Goal: Information Seeking & Learning: Learn about a topic

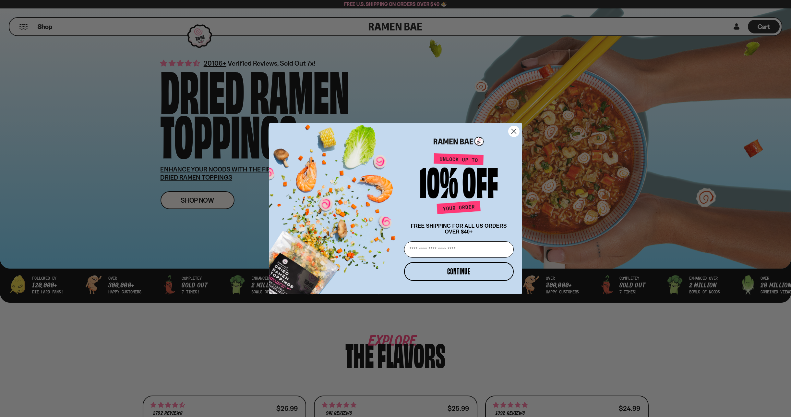
click at [515, 129] on icon "Close dialog" at bounding box center [514, 131] width 5 height 5
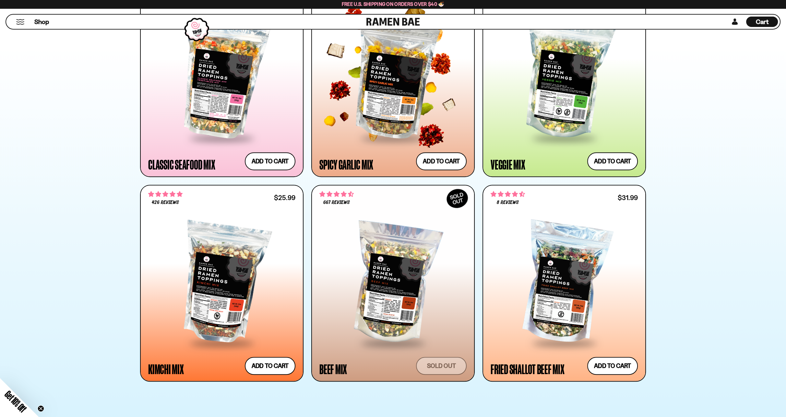
scroll to position [420, 0]
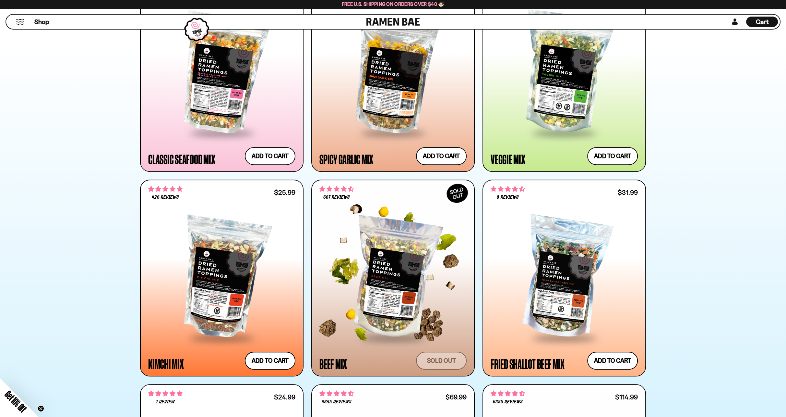
click at [389, 280] on div at bounding box center [393, 278] width 147 height 118
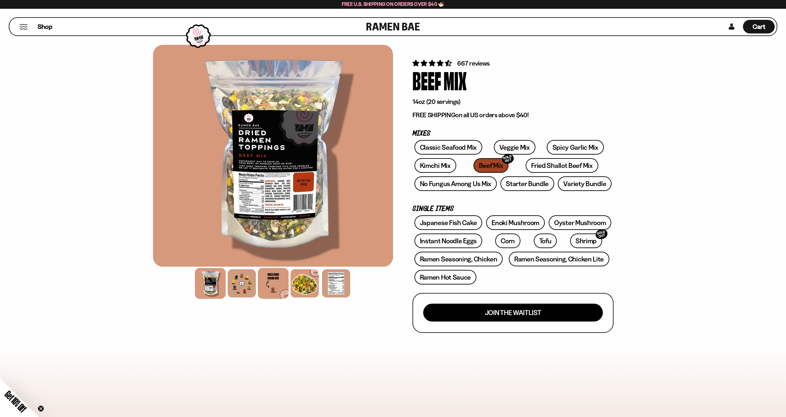
click at [277, 284] on div at bounding box center [273, 283] width 31 height 31
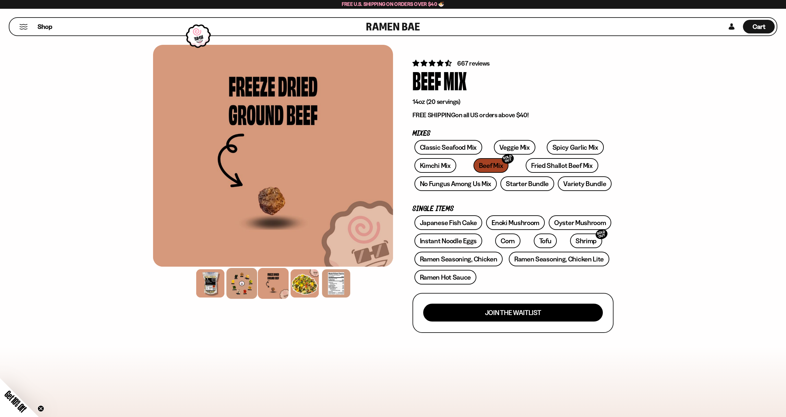
click at [245, 288] on div at bounding box center [241, 283] width 31 height 31
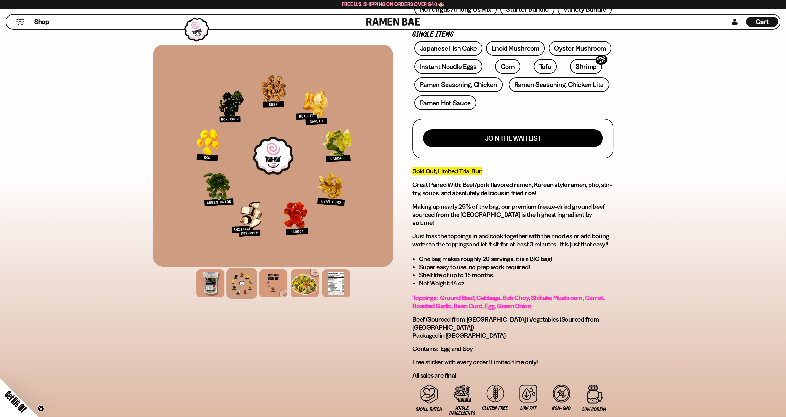
scroll to position [177, 0]
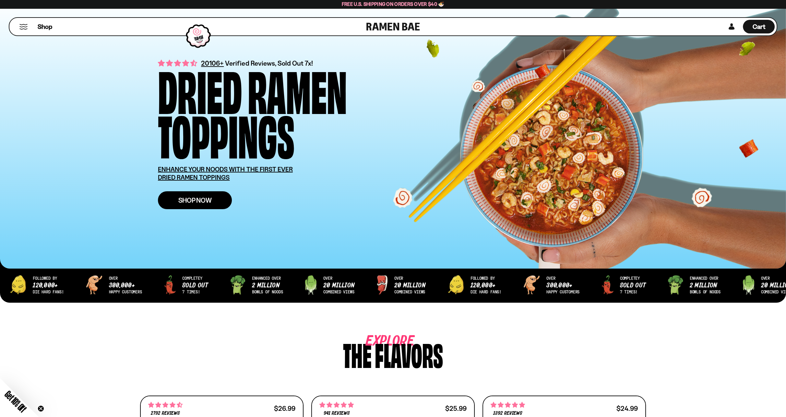
click at [189, 203] on span "Shop Now" at bounding box center [194, 200] width 33 height 7
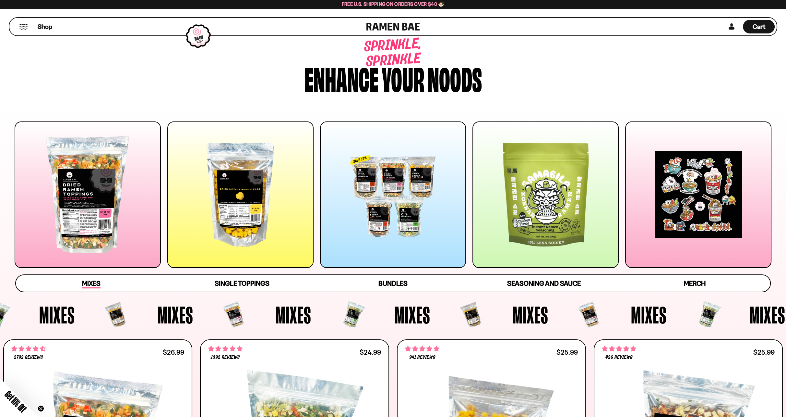
click at [97, 278] on div "Mixes" at bounding box center [91, 283] width 18 height 10
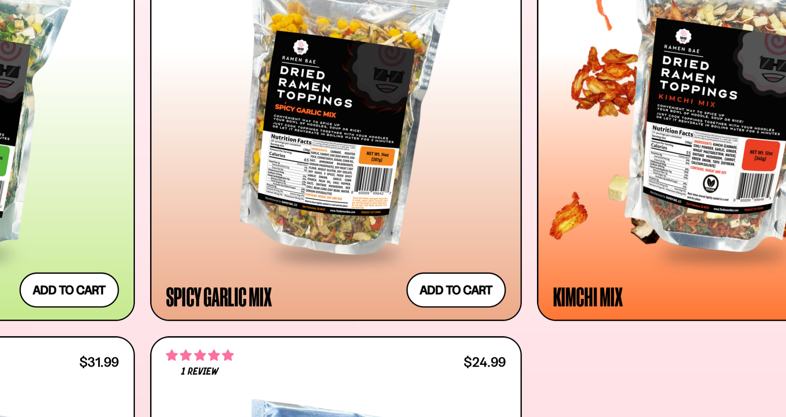
scroll to position [341, 0]
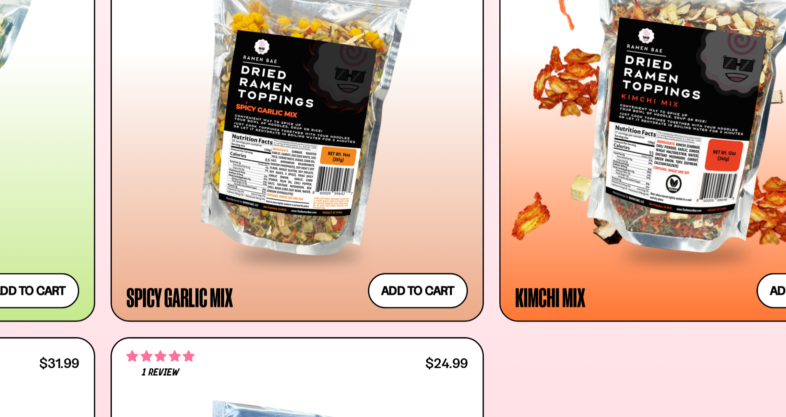
click at [670, 130] on div at bounding box center [688, 113] width 173 height 156
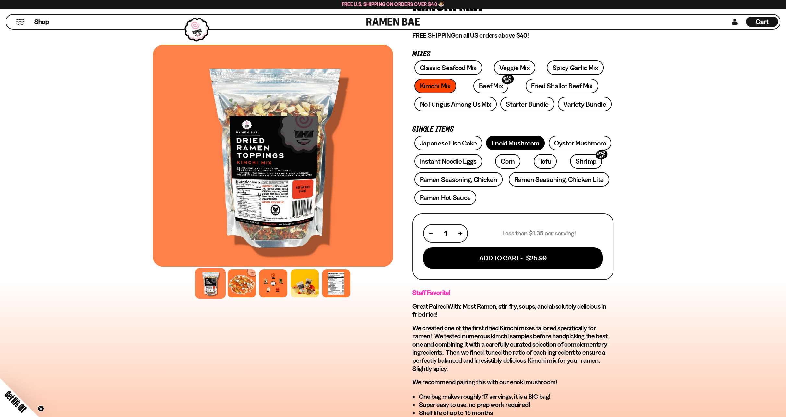
scroll to position [78, 0]
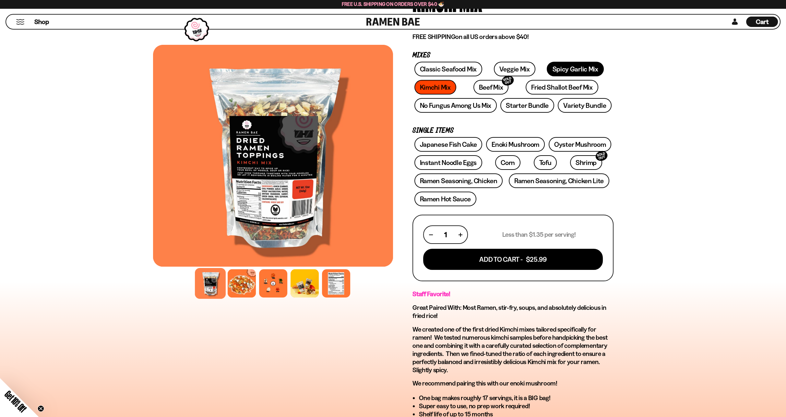
click at [547, 69] on link "Spicy Garlic Mix" at bounding box center [575, 69] width 57 height 15
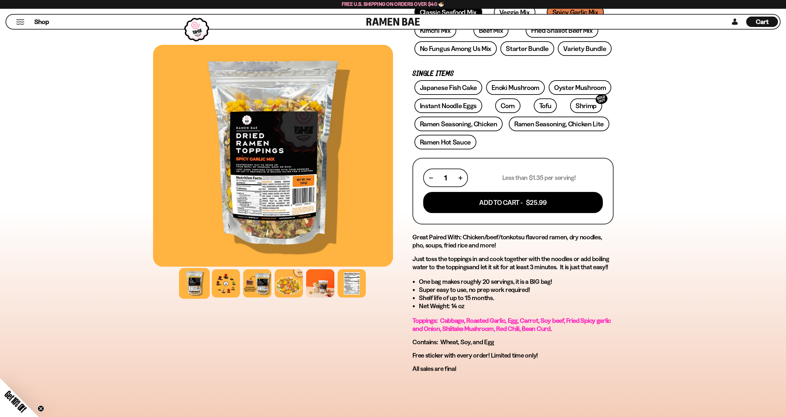
scroll to position [156, 0]
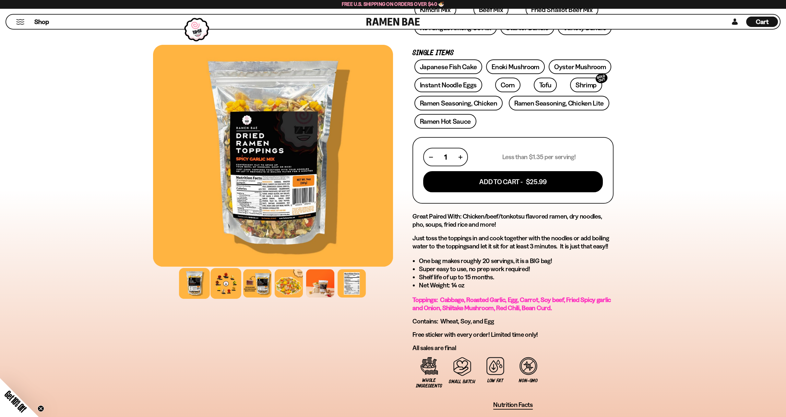
click at [234, 285] on div at bounding box center [226, 283] width 31 height 31
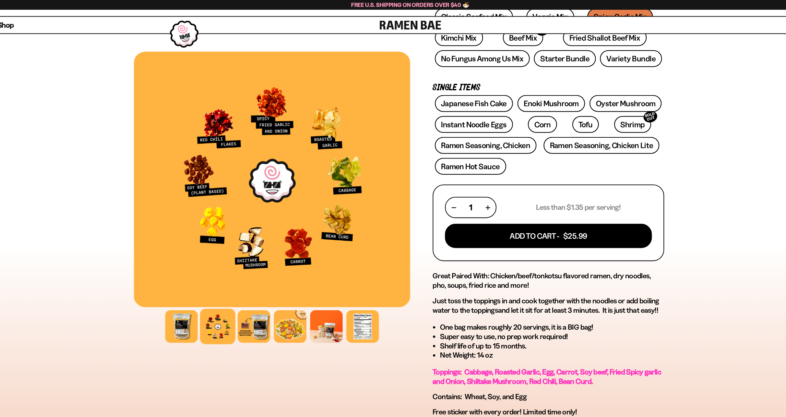
scroll to position [71, 0]
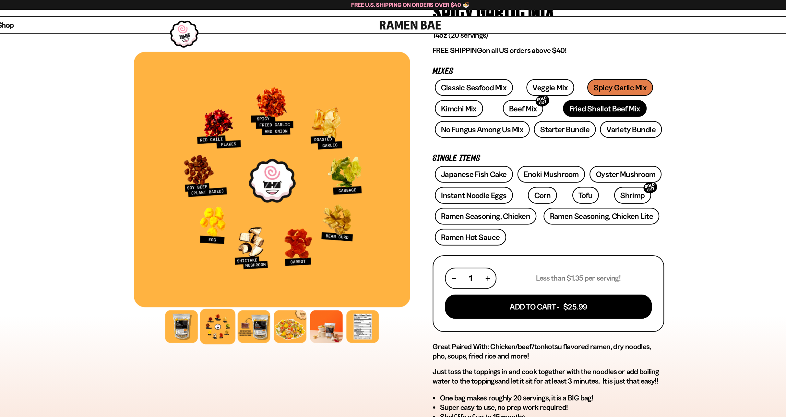
click at [526, 101] on link "Fried Shallot Beef Mix" at bounding box center [562, 94] width 72 height 15
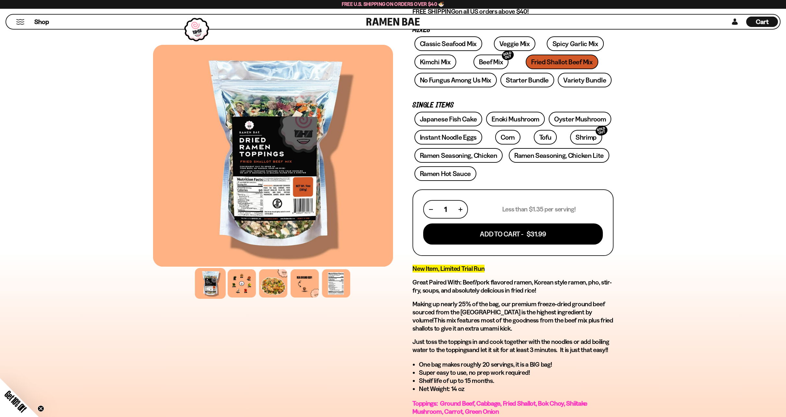
scroll to position [104, 0]
click at [479, 85] on link "No Fungus Among Us Mix" at bounding box center [456, 79] width 82 height 15
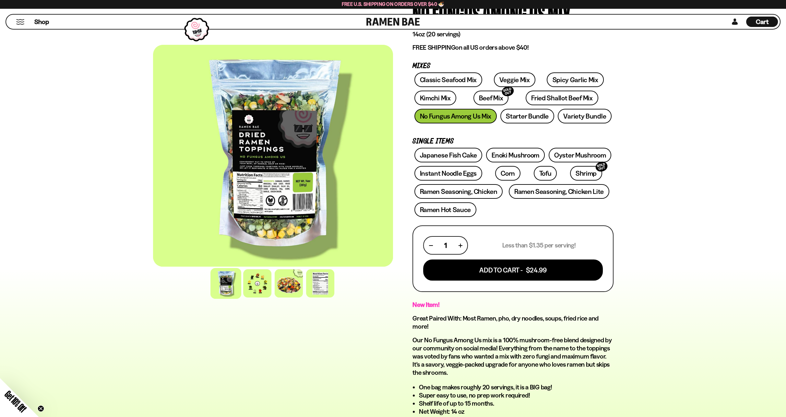
scroll to position [67, 0]
click at [547, 83] on link "Spicy Garlic Mix" at bounding box center [575, 80] width 57 height 15
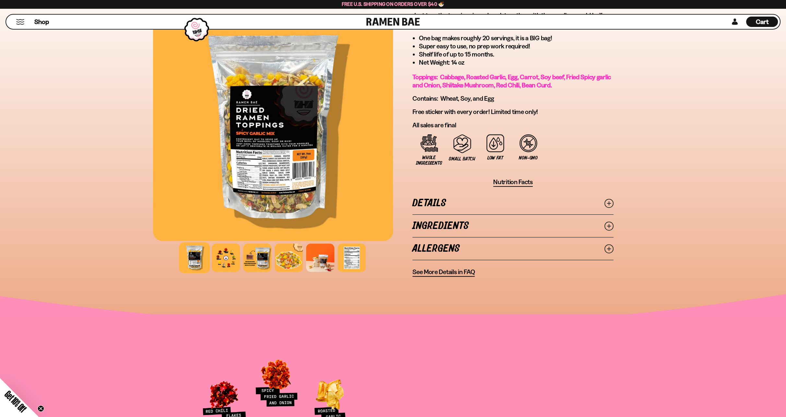
scroll to position [381, 0]
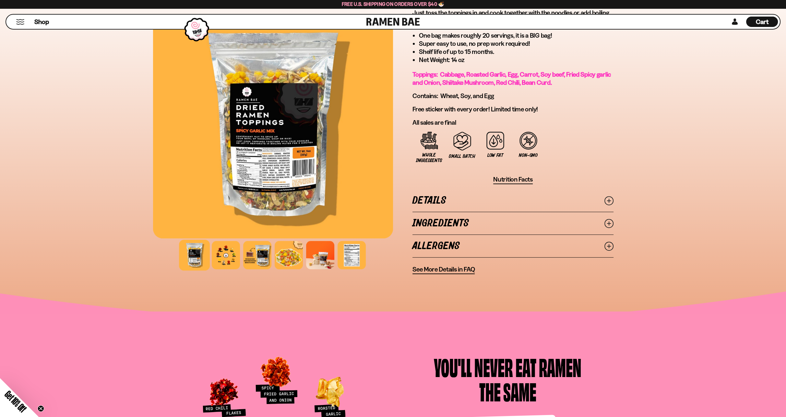
click at [487, 198] on link "Details" at bounding box center [513, 200] width 201 height 22
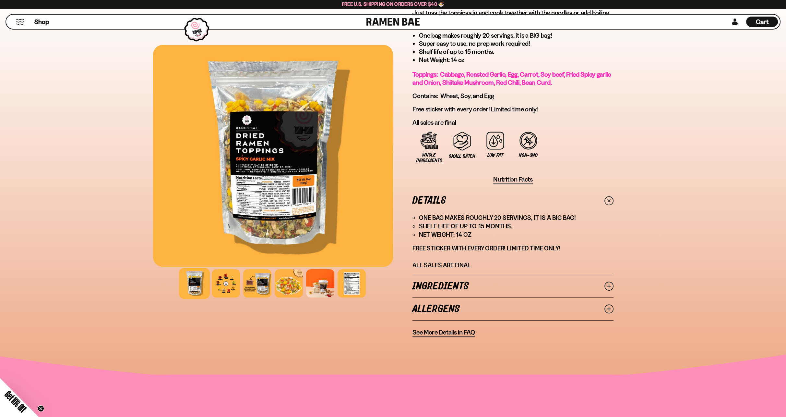
click at [481, 287] on link "Ingredients" at bounding box center [513, 286] width 201 height 22
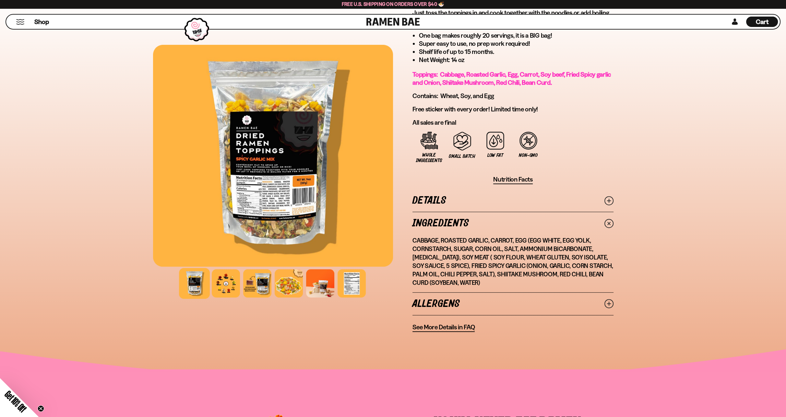
click at [481, 297] on link "Allergens" at bounding box center [513, 303] width 201 height 22
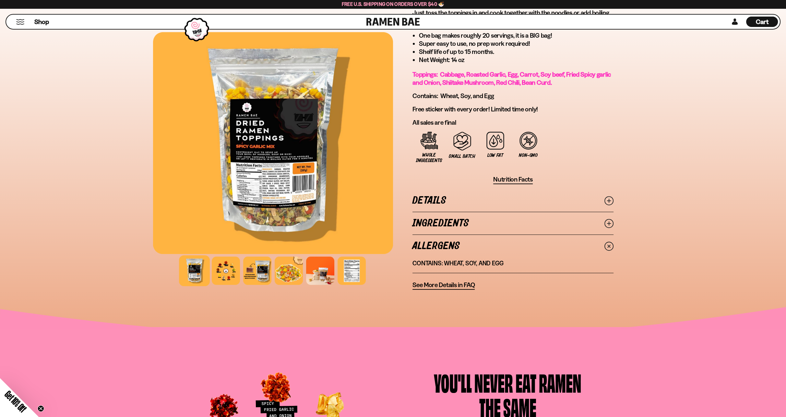
click at [439, 286] on span "See More Details in FAQ" at bounding box center [444, 285] width 62 height 8
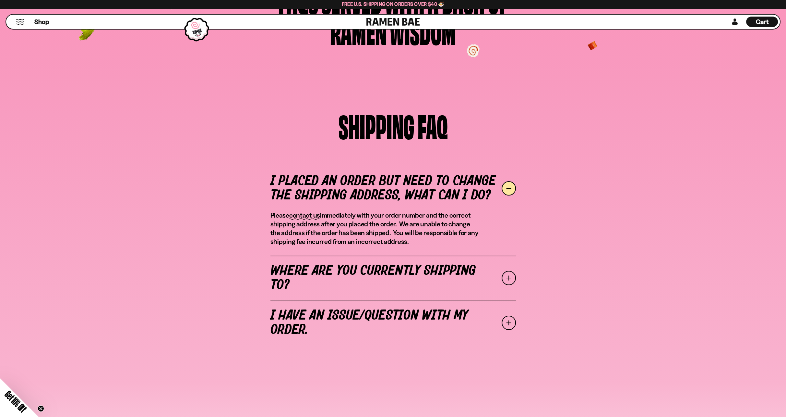
scroll to position [104, 0]
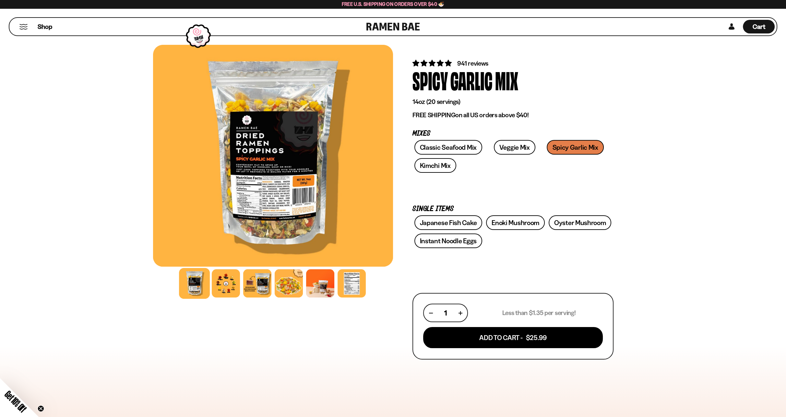
scroll to position [381, 0]
